Goal: Task Accomplishment & Management: Manage account settings

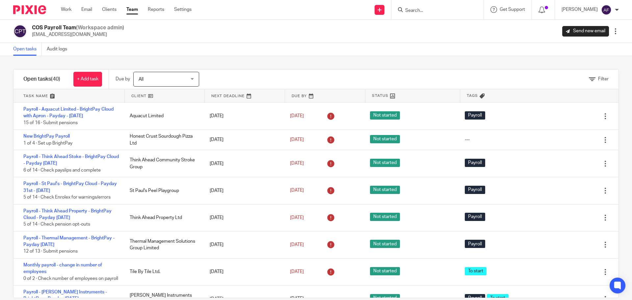
click at [279, 34] on div "COS Payroll Team (Workspace admin) payroll@cosbookkeeping.co.uk Send new email …" at bounding box center [316, 31] width 606 height 14
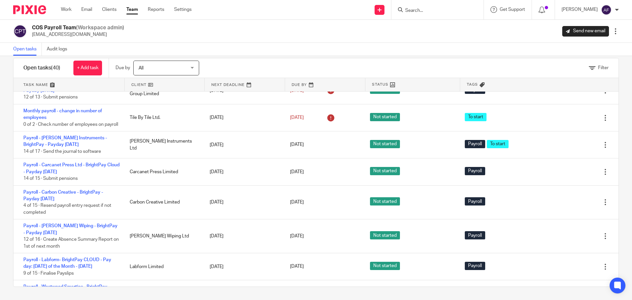
scroll to position [132, 0]
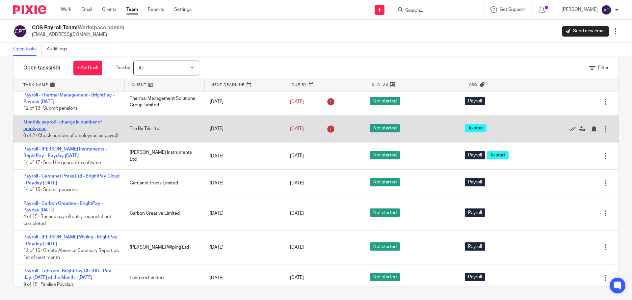
click at [96, 121] on link "Monthly payroll - change in number of employees" at bounding box center [62, 125] width 79 height 11
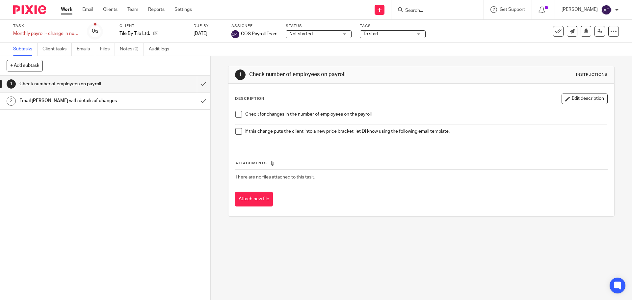
click at [378, 149] on div "Attachments There are no files attached to this task. Attach new file" at bounding box center [421, 177] width 373 height 60
click at [199, 87] on input "submit" at bounding box center [105, 84] width 210 height 16
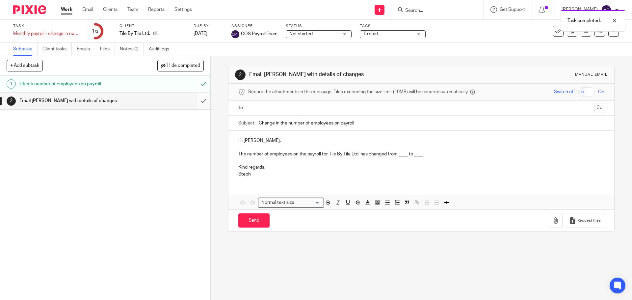
click at [197, 100] on input "submit" at bounding box center [105, 101] width 210 height 16
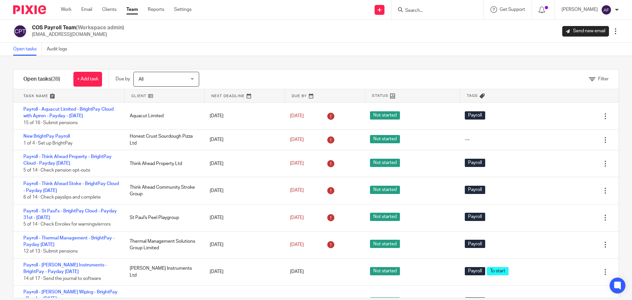
drag, startPoint x: 626, startPoint y: 87, endPoint x: 439, endPoint y: 61, distance: 189.5
click at [439, 61] on div "Filter tasks Only show tasks matching all of these conditions 1 Client name Is …" at bounding box center [316, 178] width 632 height 244
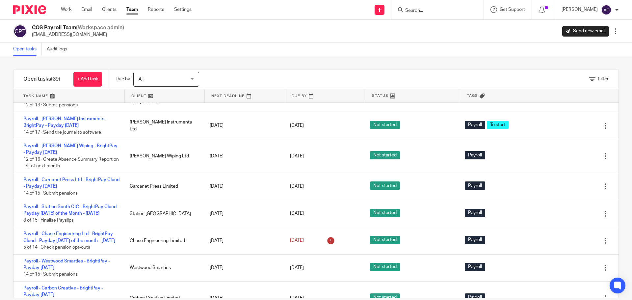
scroll to position [148, 0]
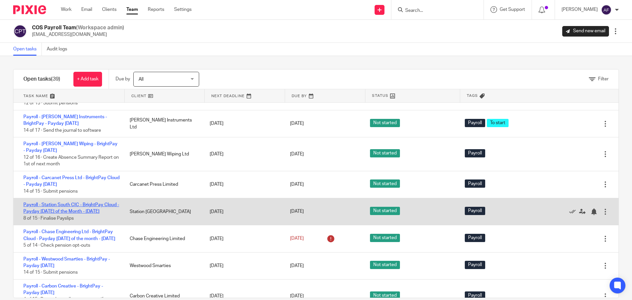
click at [65, 207] on link "Payroll - Station South CIC - BrightPay Cloud - Payday [DATE] of the Month - [D…" at bounding box center [71, 208] width 96 height 11
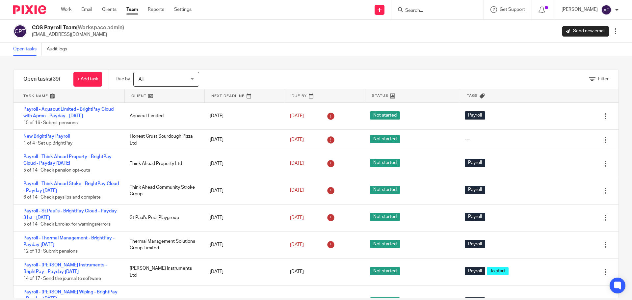
click at [268, 45] on div "Open tasks Audit logs" at bounding box center [316, 49] width 632 height 13
click at [141, 97] on link at bounding box center [165, 95] width 80 height 13
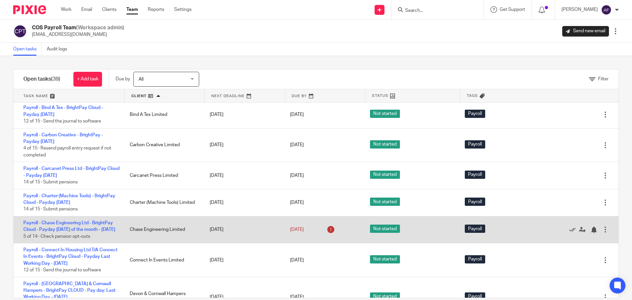
scroll to position [165, 0]
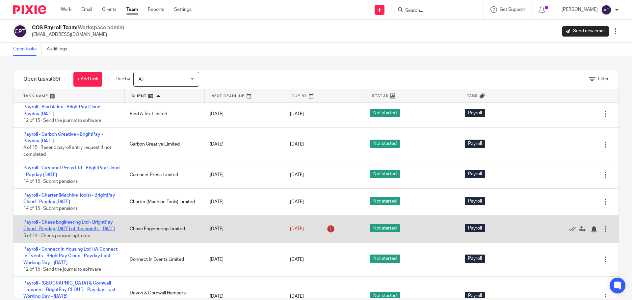
click at [88, 231] on link "Payroll - Chase Engineering Ltd - BrightPay Cloud - Payday [DATE] of the month …" at bounding box center [69, 225] width 92 height 11
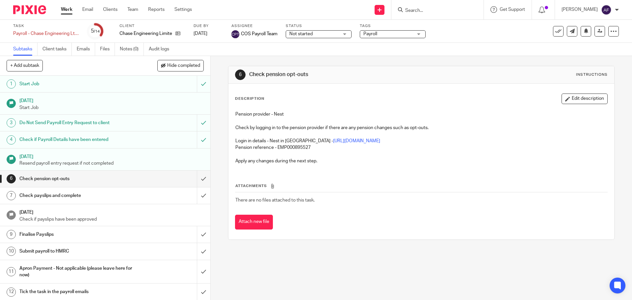
click at [414, 181] on div "Attachments There are no files attached to this task. Attach new file" at bounding box center [421, 200] width 373 height 60
click at [155, 123] on div "Do Not Send Payroll Entry Request to client" at bounding box center [104, 123] width 171 height 10
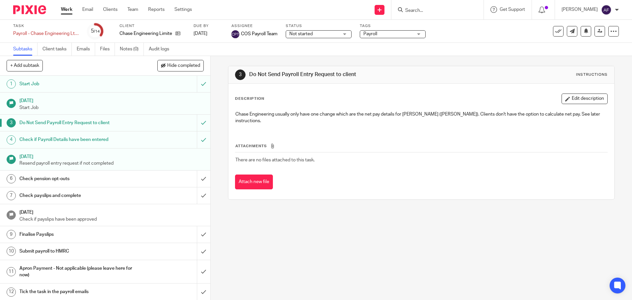
click at [154, 142] on div "Check if Payroll Details have been entered" at bounding box center [104, 140] width 171 height 10
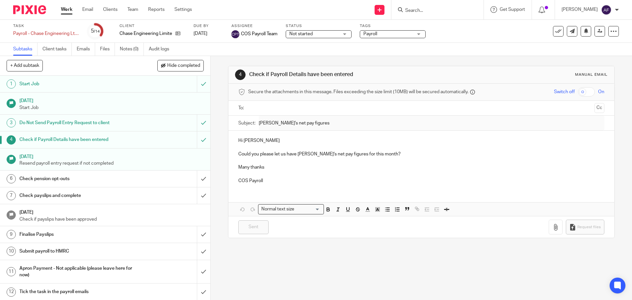
click at [283, 155] on p "Could you please let us have Jim's net pay figures for this month?" at bounding box center [421, 154] width 366 height 7
click at [286, 125] on div "Subject: Jim's net pay figures" at bounding box center [421, 123] width 366 height 15
click at [387, 171] on p at bounding box center [421, 174] width 366 height 7
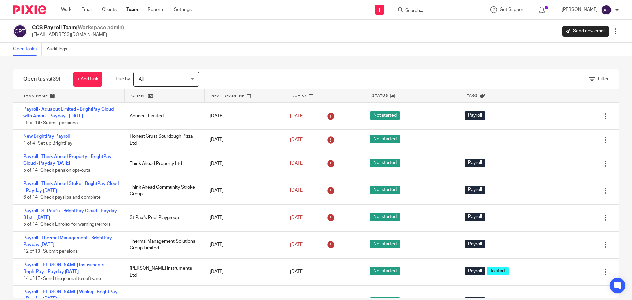
click at [137, 96] on link at bounding box center [165, 95] width 80 height 13
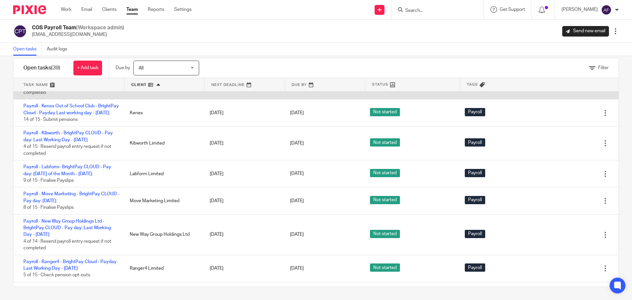
scroll to position [626, 0]
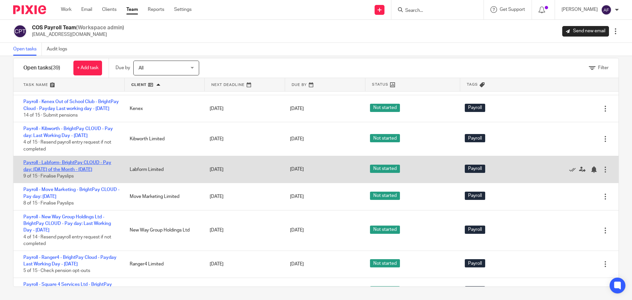
click at [91, 172] on link "Payroll - Labform- BrightPay CLOUD - Pay day: Last Friday of the Month - Septem…" at bounding box center [67, 165] width 88 height 11
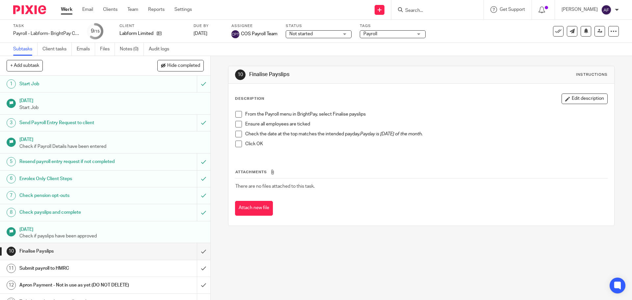
click at [371, 90] on div "Description Edit description From the Payroll menu in BrightPay, select Finalis…" at bounding box center [422, 155] width 386 height 142
click at [318, 87] on div "Description Edit description From the Payroll menu in BrightPay, select Finalis…" at bounding box center [422, 155] width 386 height 142
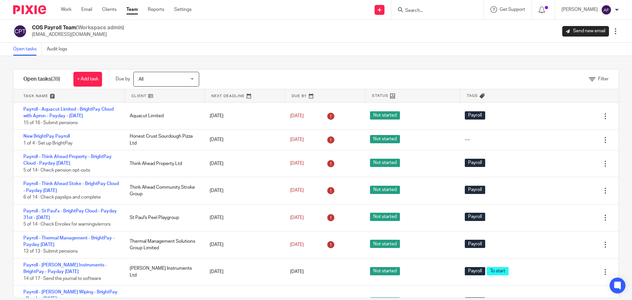
click at [139, 97] on link at bounding box center [165, 95] width 80 height 13
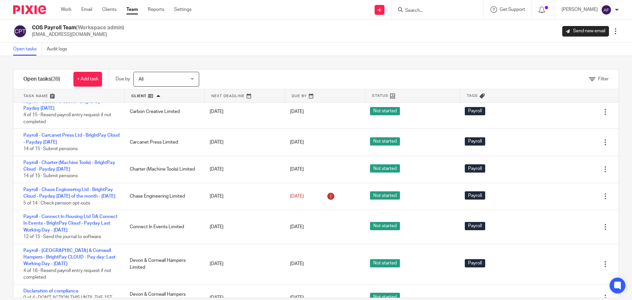
scroll to position [198, 0]
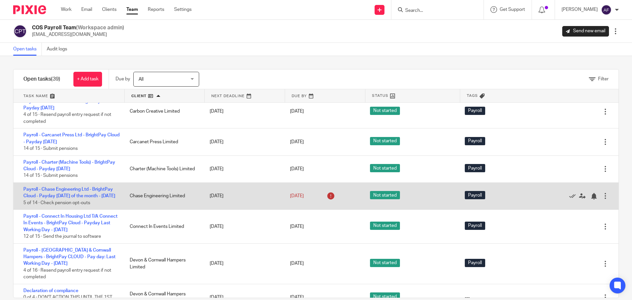
click at [95, 209] on div "Payroll - Chase Engineering Ltd - BrightPay Cloud - Payday Last Friday of the m…" at bounding box center [69, 196] width 110 height 27
click at [97, 198] on link "Payroll - Chase Engineering Ltd - BrightPay Cloud - Payday [DATE] of the month …" at bounding box center [69, 192] width 92 height 11
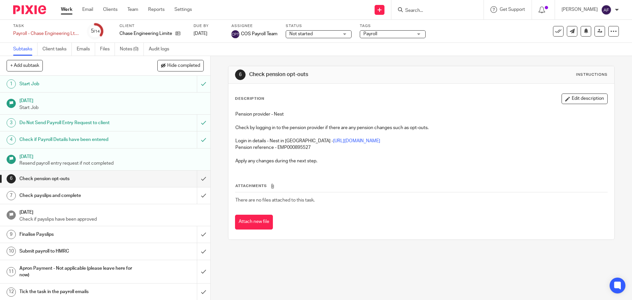
click at [148, 141] on div "Check if Payroll Details have been entered" at bounding box center [104, 140] width 171 height 10
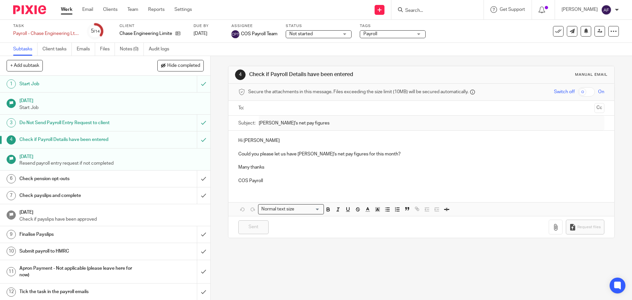
click at [150, 124] on div "Do Not Send Payroll Entry Request to client" at bounding box center [104, 123] width 171 height 10
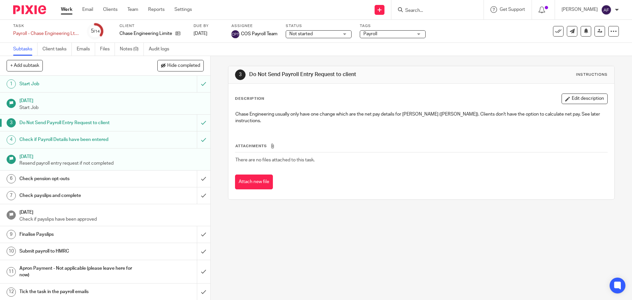
click at [156, 142] on div "Check if Payroll Details have been entered" at bounding box center [104, 140] width 171 height 10
